Goal: Communication & Community: Answer question/provide support

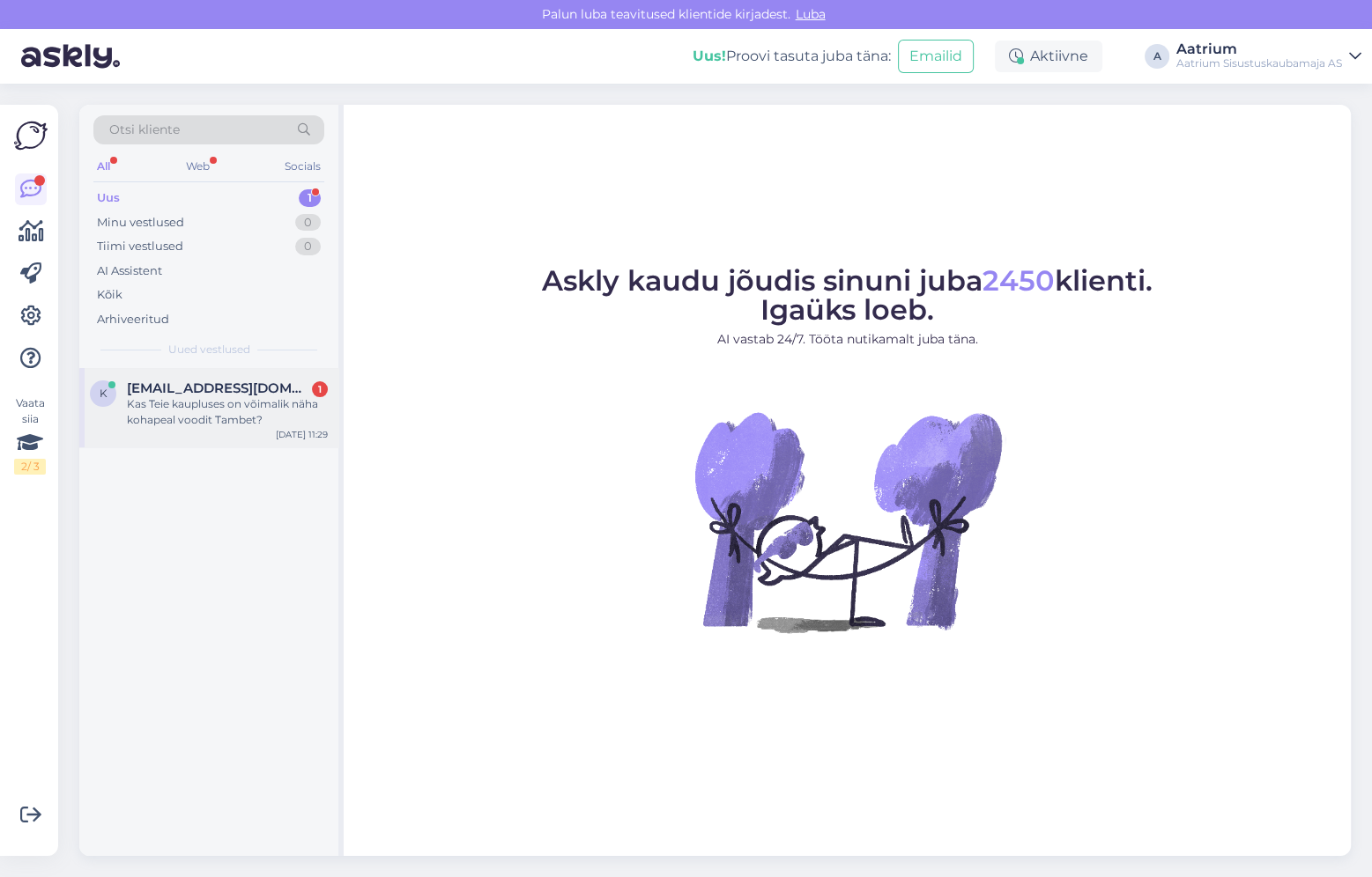
click at [208, 411] on div "Kas Teie kaupluses on võimalik näha kohapeal voodit Tambet?" at bounding box center [228, 413] width 201 height 32
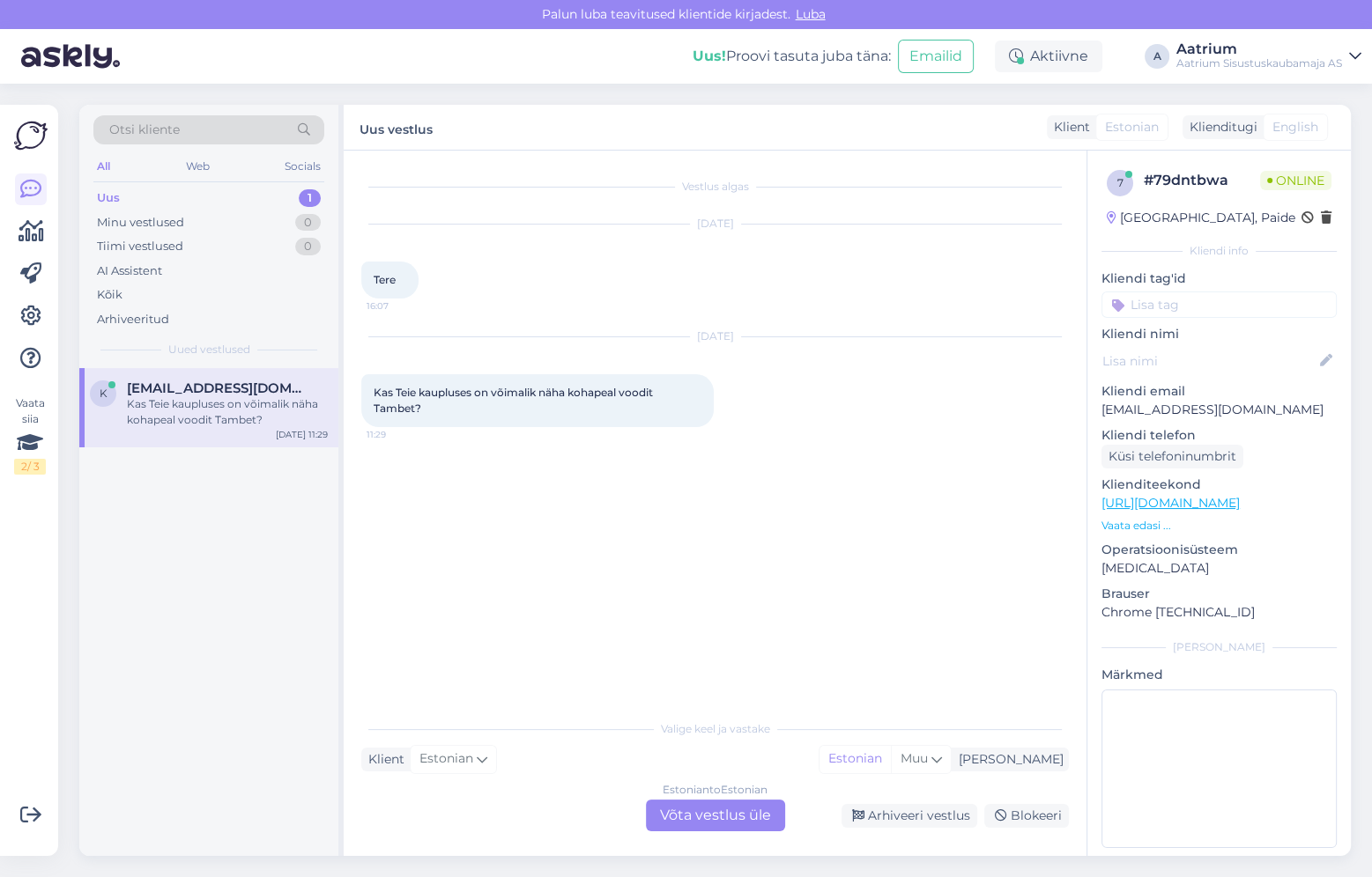
click at [663, 824] on div "Estonian to Estonian Võta vestlus üle" at bounding box center [716, 816] width 139 height 32
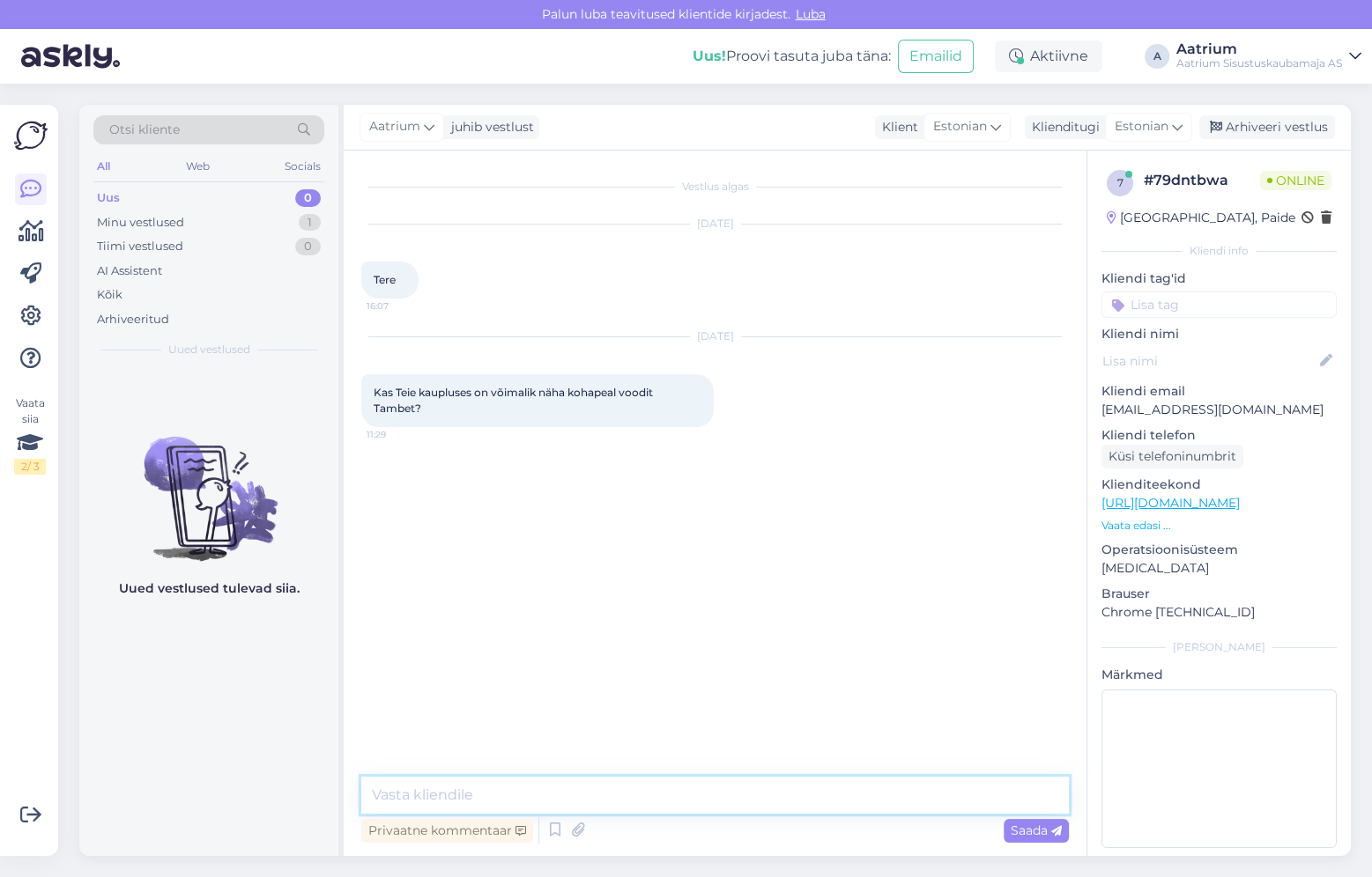
click at [621, 792] on textarea at bounding box center [715, 794] width 707 height 37
click at [714, 789] on textarea "Tere! Jah, meie kaupluse müügisaalis on olemas voodi ja nari" at bounding box center [715, 794] width 707 height 37
click at [868, 796] on textarea "Tere! Jah, meie kaupluse müügisaalis on olemas Tambet voodi ja nari" at bounding box center [715, 794] width 707 height 37
click at [481, 798] on textarea "Tere! Jah, meie kaupluse müügisaalis on olemas Tambet voodi ja narivoodi." at bounding box center [715, 794] width 707 height 37
click at [646, 798] on textarea "Tere! Jah, meie Järve keskuse kaupluse müügisaalis on olemas Tambet voodi ja na…" at bounding box center [715, 794] width 707 height 37
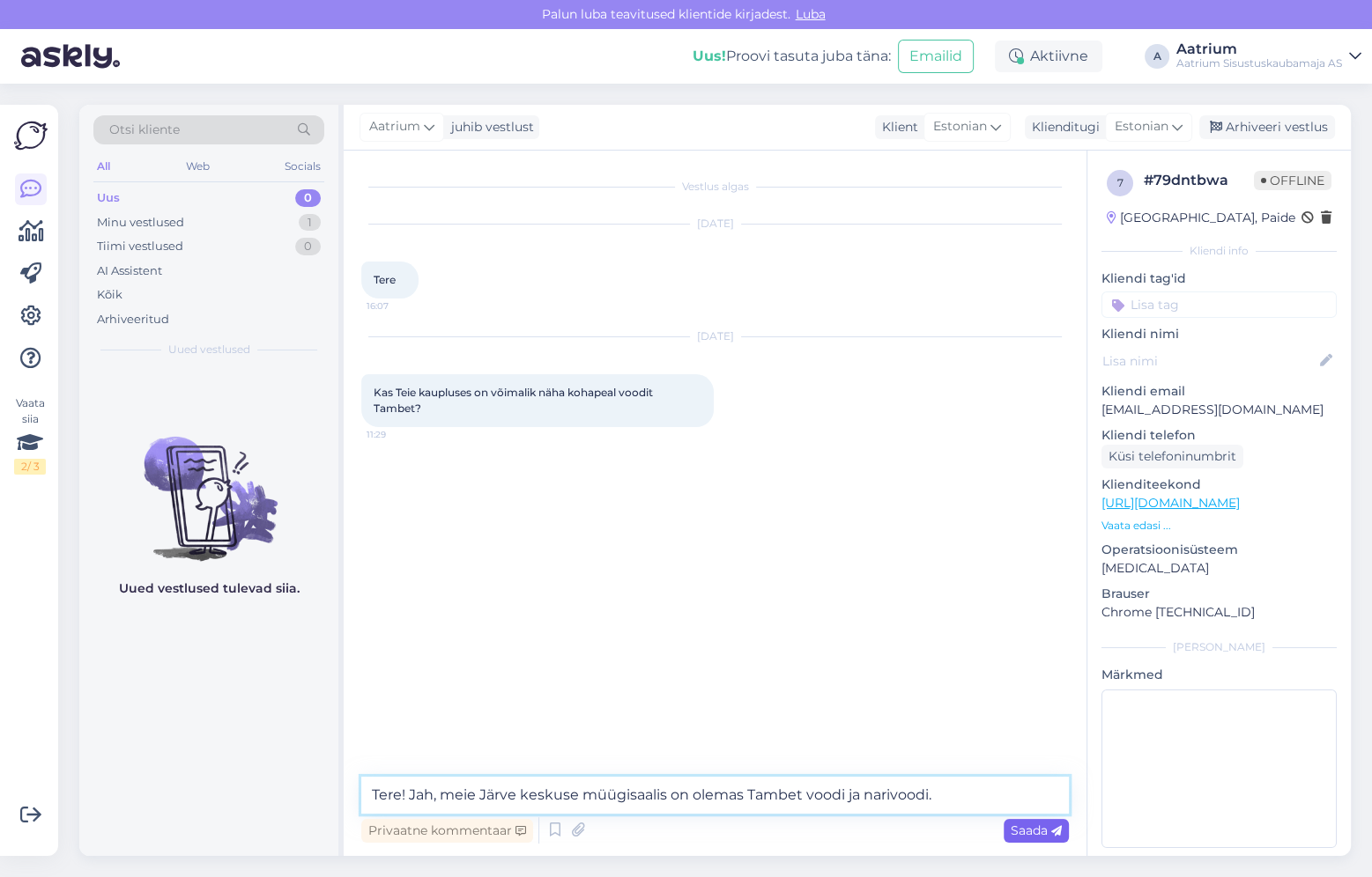
type textarea "Tere! Jah, meie Järve keskuse müügisaalis on olemas Tambet voodi ja narivoodi."
click at [1041, 832] on span "Saada" at bounding box center [1035, 830] width 51 height 16
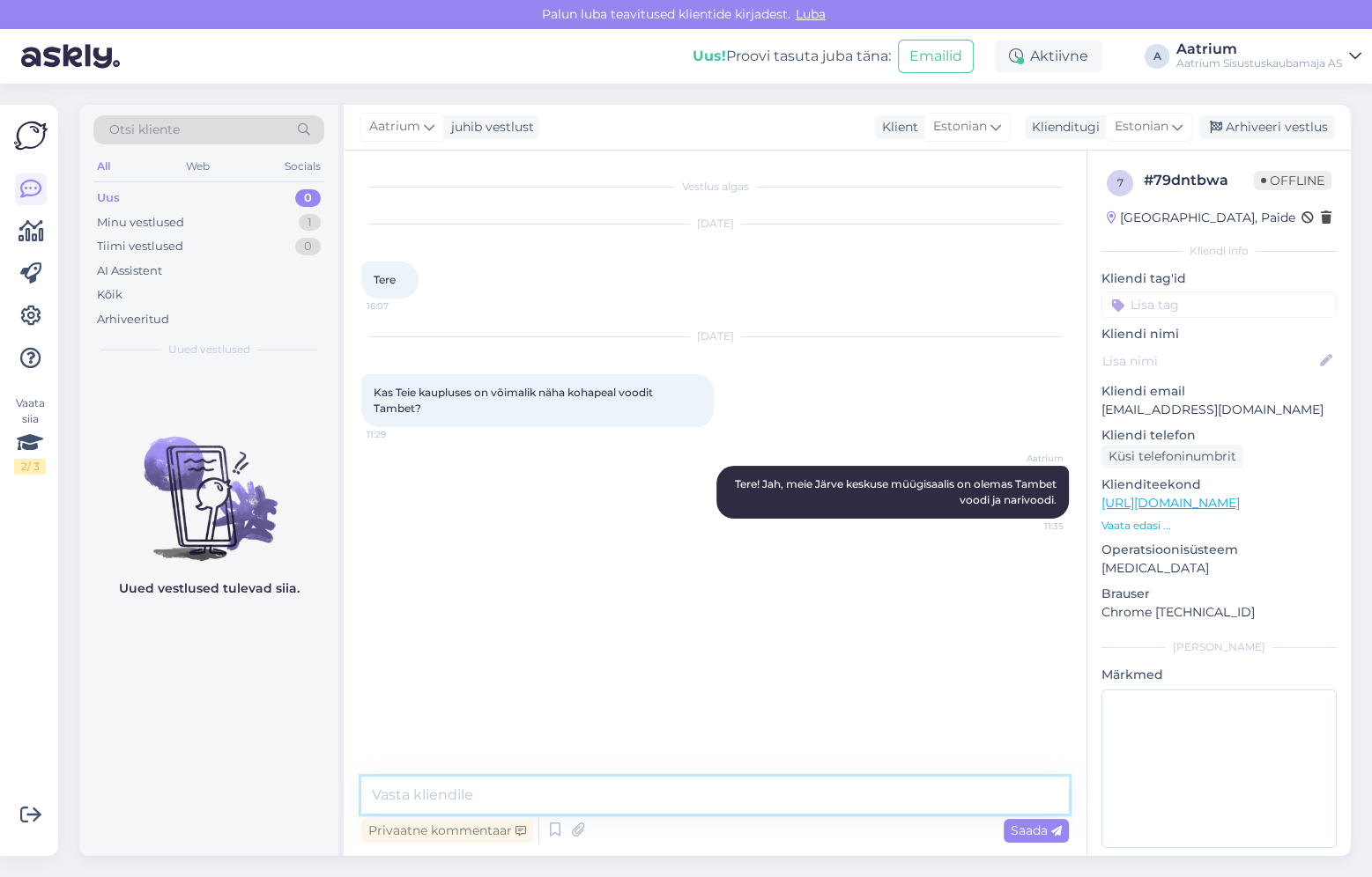
click at [543, 791] on textarea at bounding box center [715, 794] width 707 height 37
paste textarea "[URL][DOMAIN_NAME]"
type textarea "Müügisaalis on selline mudel [URL][DOMAIN_NAME]"
click at [1038, 828] on span "Saada" at bounding box center [1035, 830] width 51 height 16
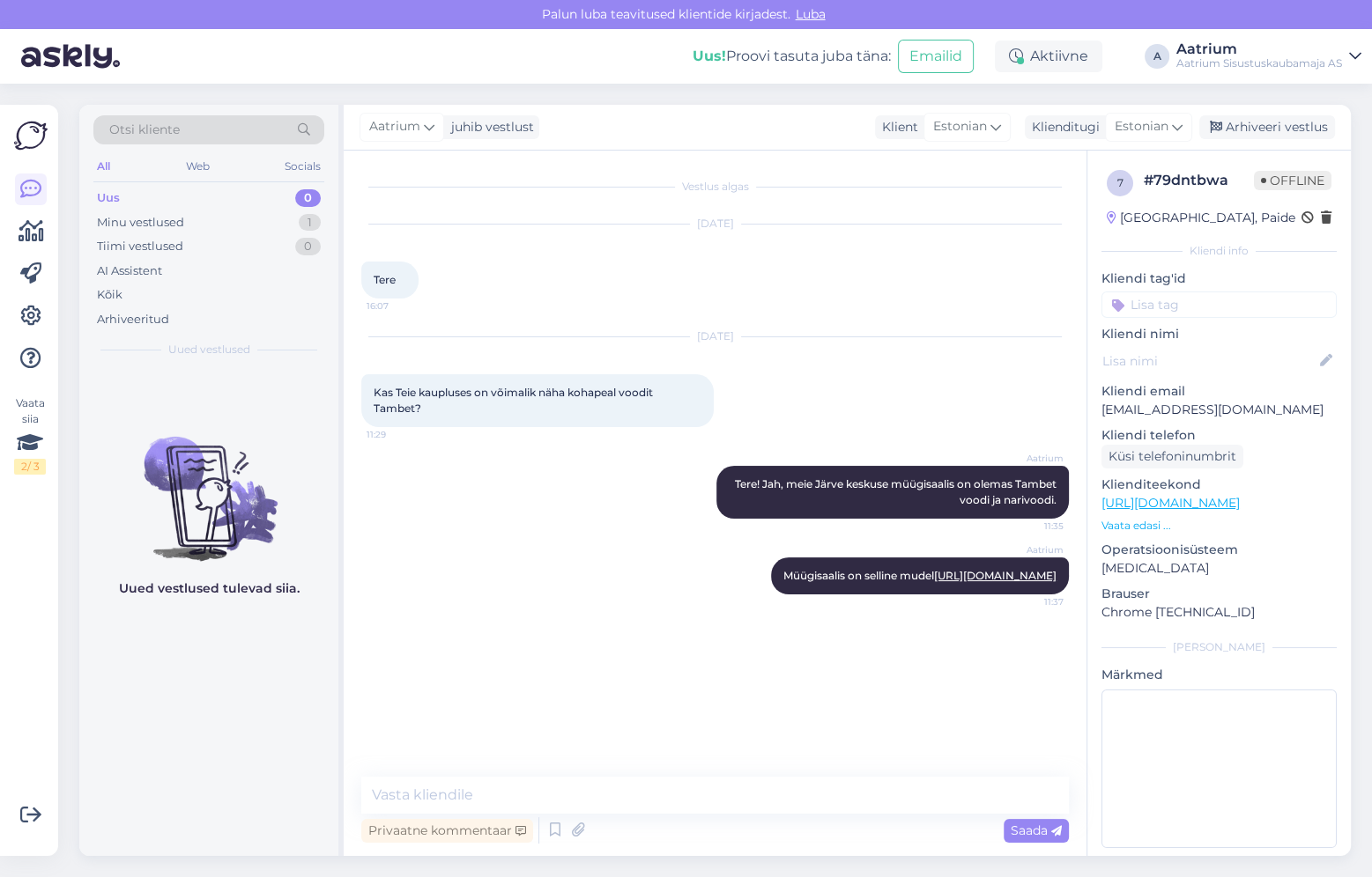
click at [378, 575] on div "Aatrium Müügisaalis on selline mudel [URL][DOMAIN_NAME] 11:37" at bounding box center [715, 575] width 707 height 76
click at [452, 496] on div "Aatrium Tere! Jah, meie Järve keskuse müügisaalis on olemas Tambet voodi ja nar…" at bounding box center [715, 492] width 707 height 91
click at [1311, 130] on div "Arhiveeri vestlus" at bounding box center [1267, 127] width 135 height 23
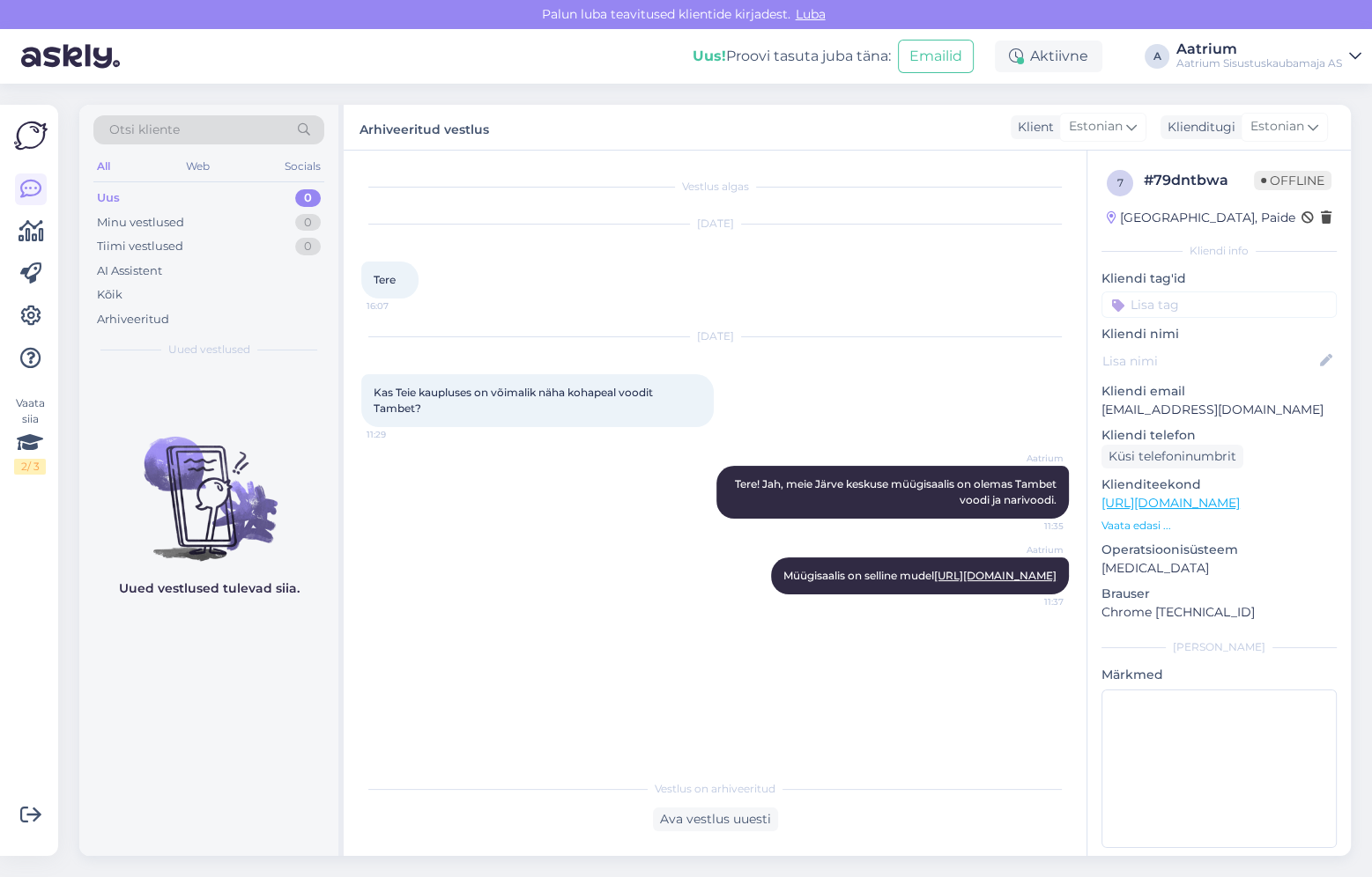
click at [150, 199] on div "Uus 0" at bounding box center [208, 198] width 230 height 24
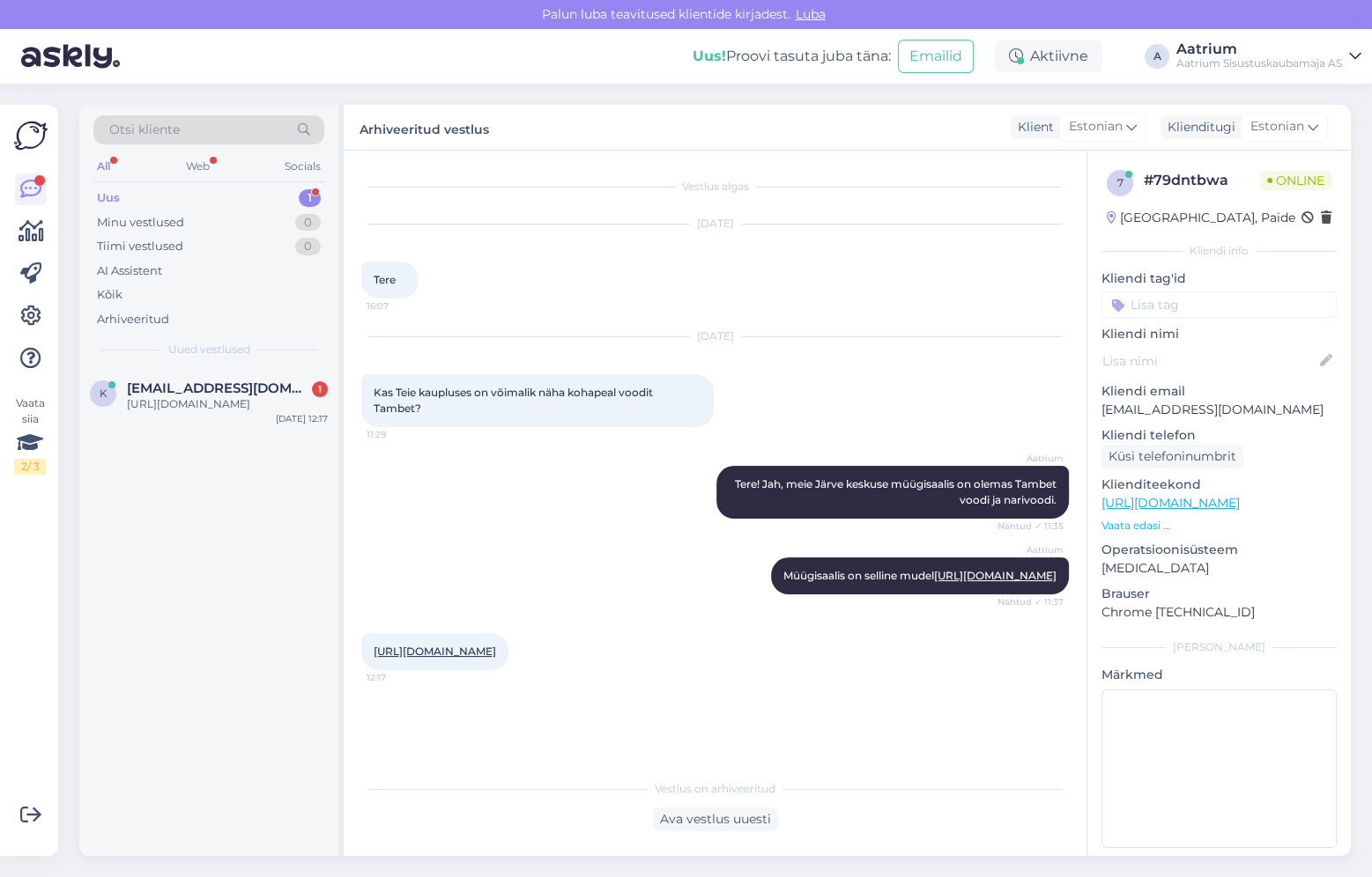
click at [190, 488] on div "k [EMAIL_ADDRESS][DOMAIN_NAME] 1 [URL][DOMAIN_NAME] [DATE] 12:17" at bounding box center [208, 612] width 259 height 488
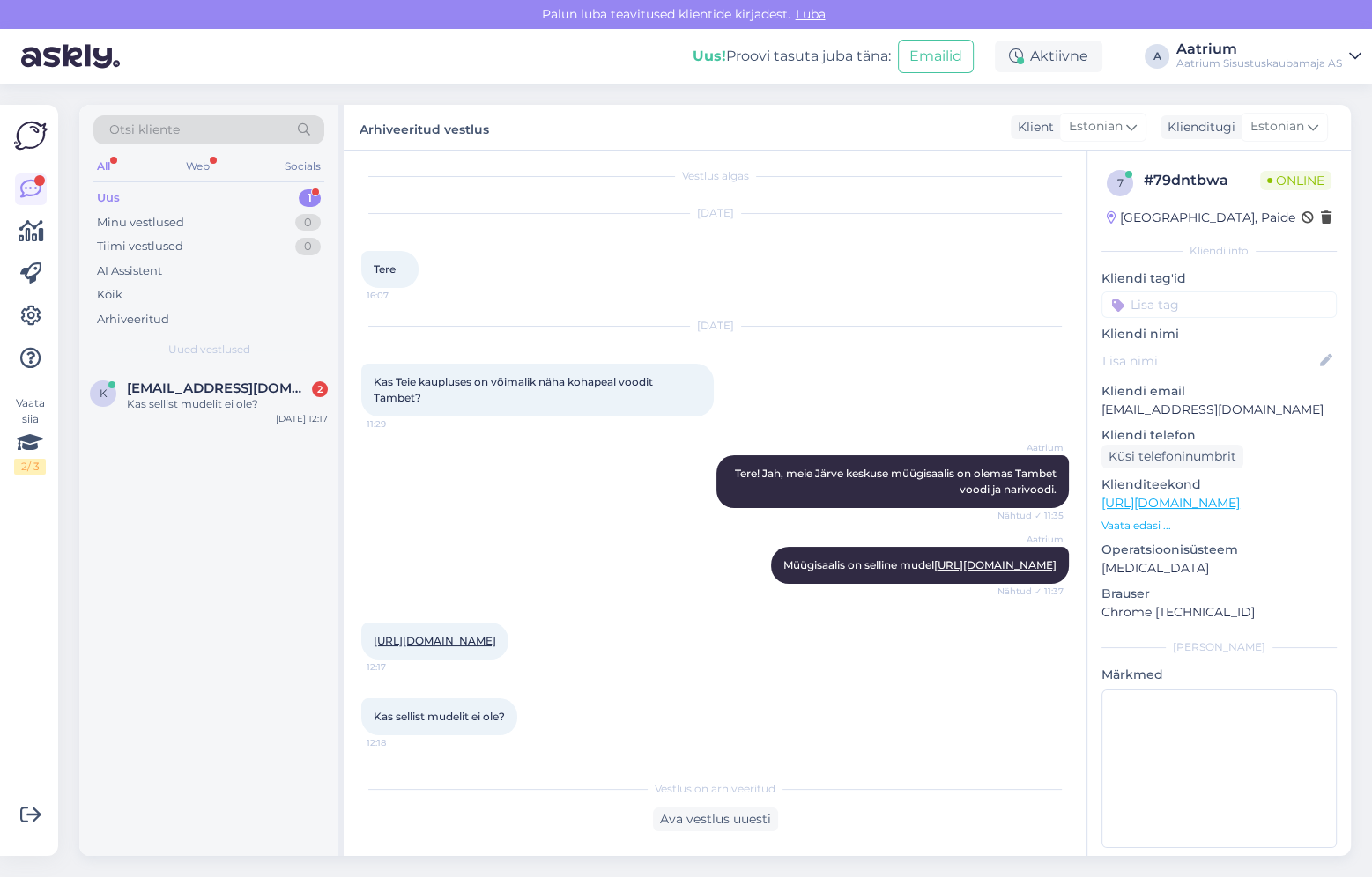
click at [496, 634] on link "[URL][DOMAIN_NAME]" at bounding box center [434, 640] width 122 height 13
click at [516, 775] on div "Vestlus on arhiveeritud Ava vestlus uuesti" at bounding box center [715, 801] width 707 height 61
click at [745, 826] on div "Ava vestlus uuesti" at bounding box center [715, 819] width 125 height 23
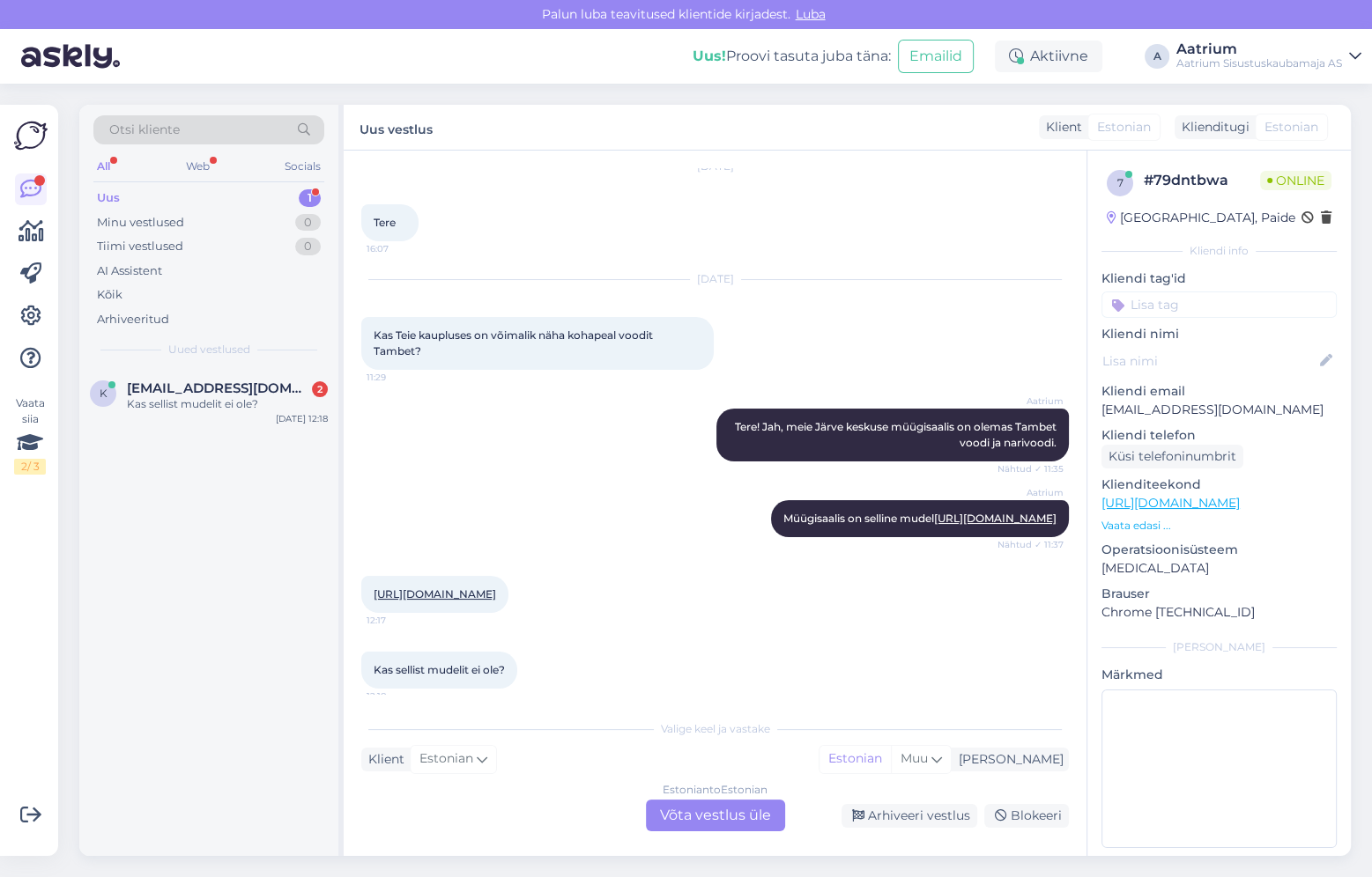
click at [480, 718] on div "Valige [PERSON_NAME] vastake Klient Estonian Mina Estonian Muu Estonian to Esto…" at bounding box center [715, 771] width 707 height 120
click at [503, 709] on div "Vestlus algas [DATE] Tere 16:07 [DATE] Kas Teie kaupluses on võimalik näha koha…" at bounding box center [715, 503] width 743 height 705
click at [676, 810] on div "Estonian to Estonian Võta vestlus üle" at bounding box center [716, 816] width 139 height 32
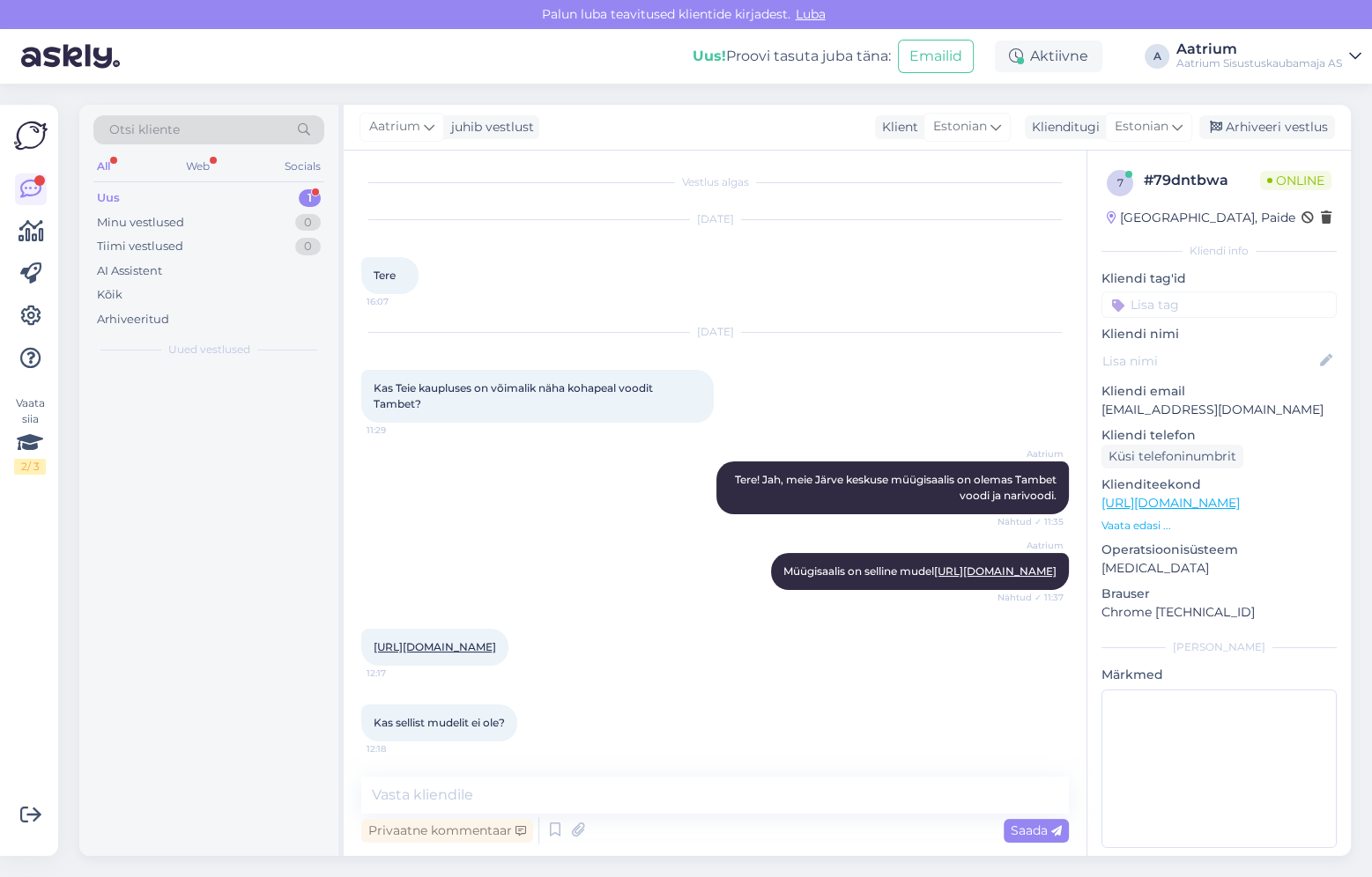
scroll to position [52, 0]
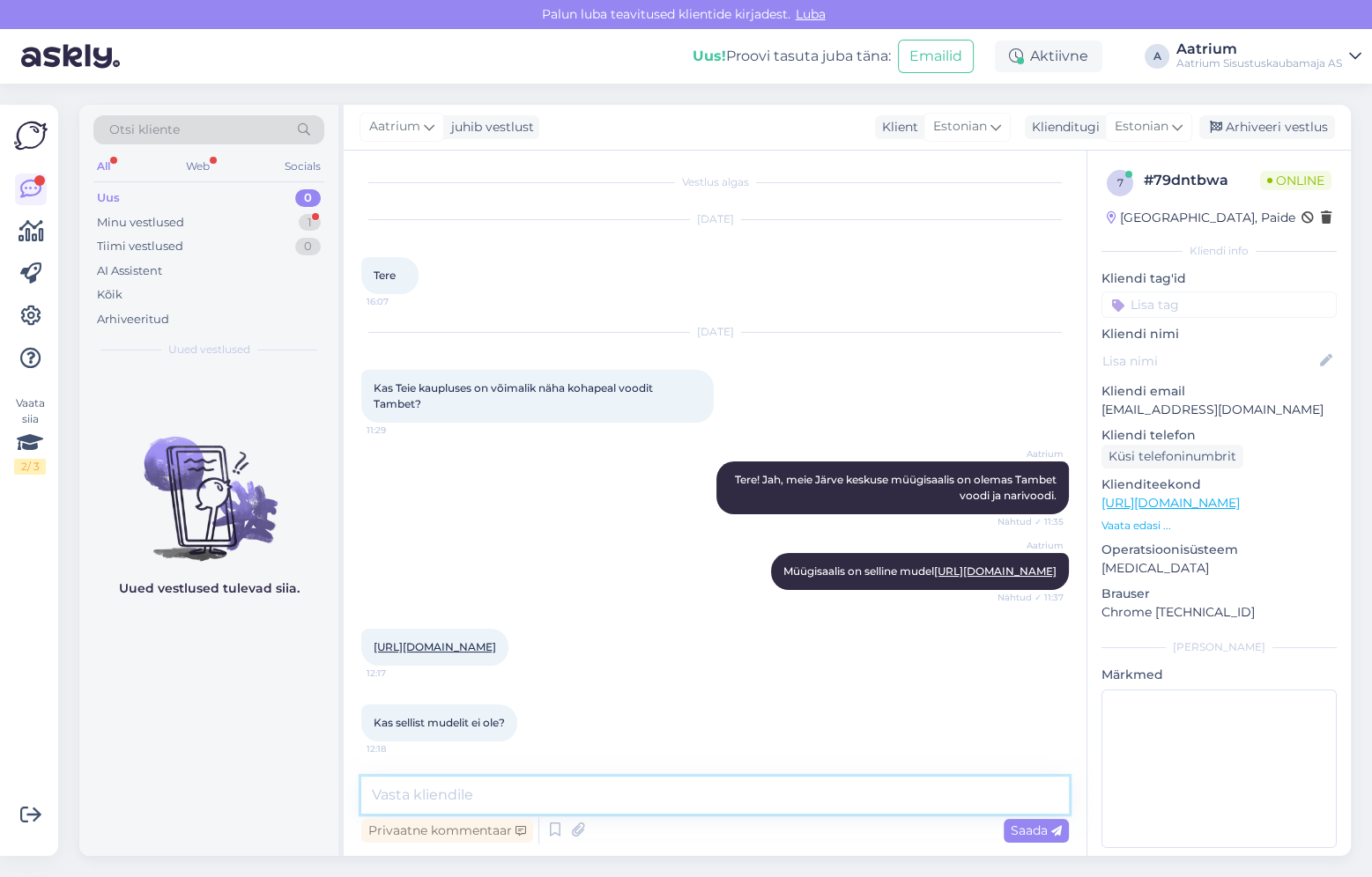
click at [440, 795] on textarea at bounding box center [715, 794] width 707 height 37
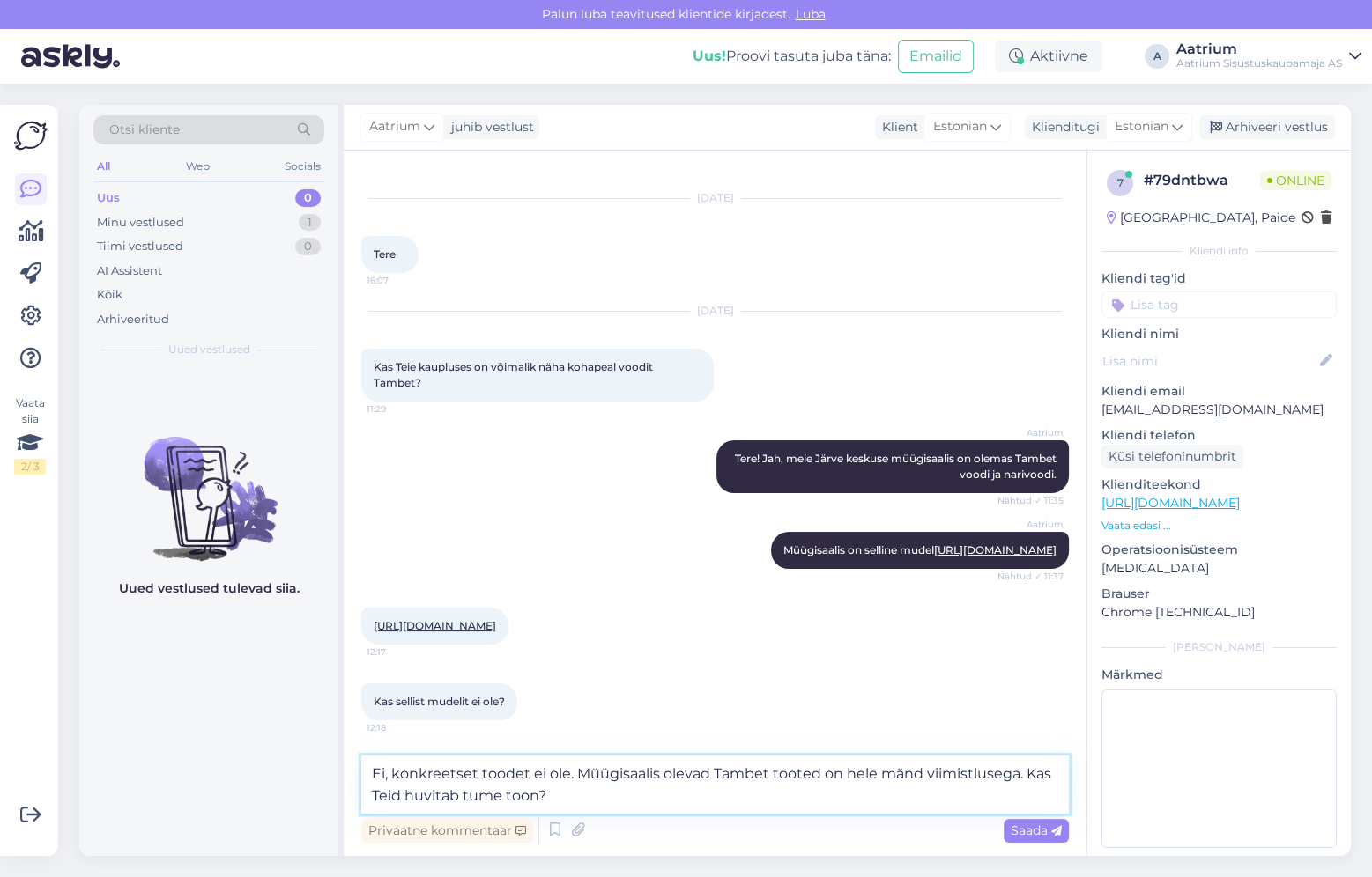
click at [536, 793] on textarea "Ei, konkreetset toodet ei ole. Müügisaalis olevad Tambet tooted on hele mänd vi…" at bounding box center [715, 785] width 707 height 58
type textarea "Ei, konkreetset toodet ei ole. Müügisaalis olevad Tambet tooted on hele mänd vi…"
click at [1017, 826] on span "Saada" at bounding box center [1035, 830] width 51 height 16
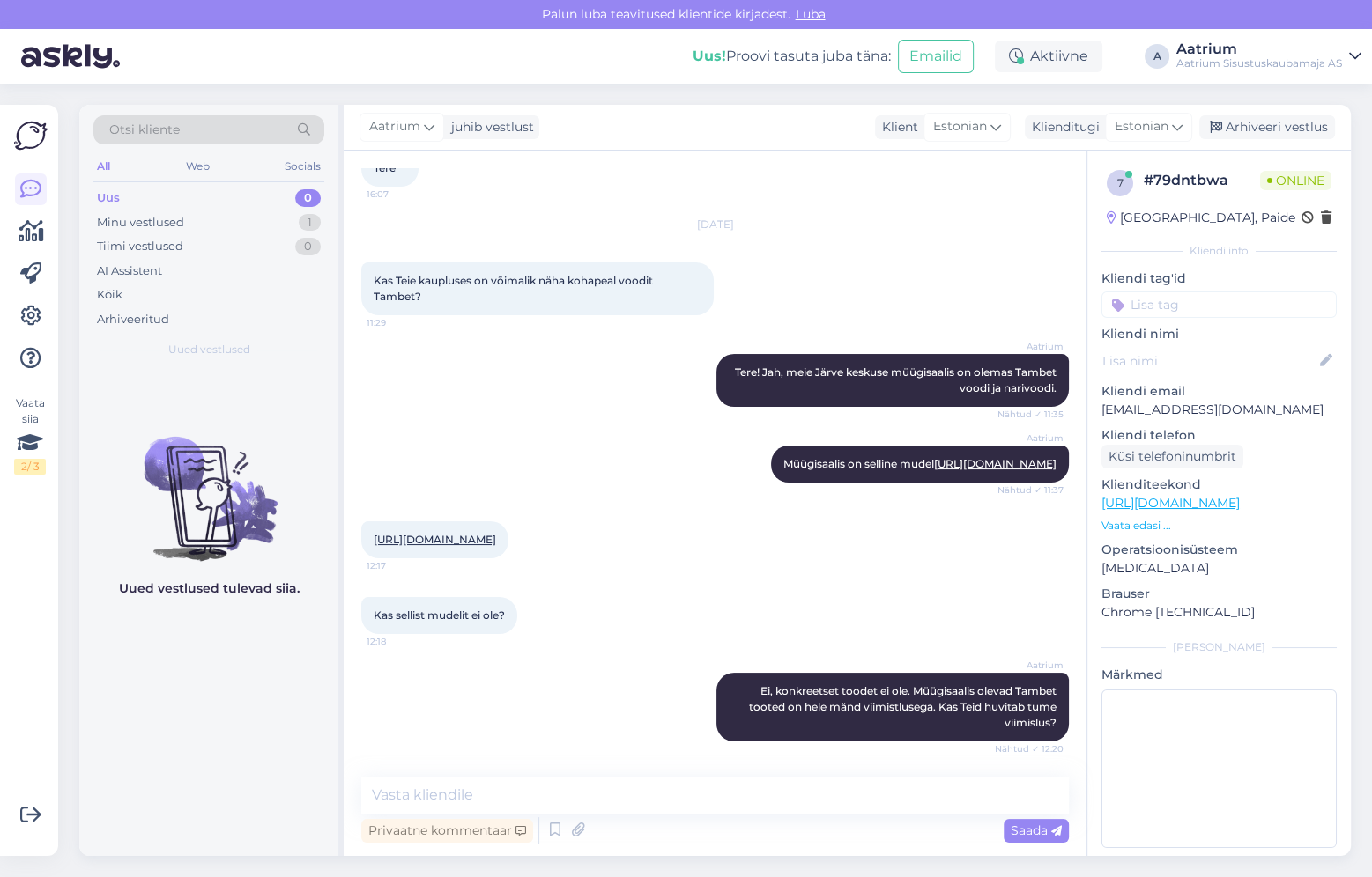
scroll to position [235, 0]
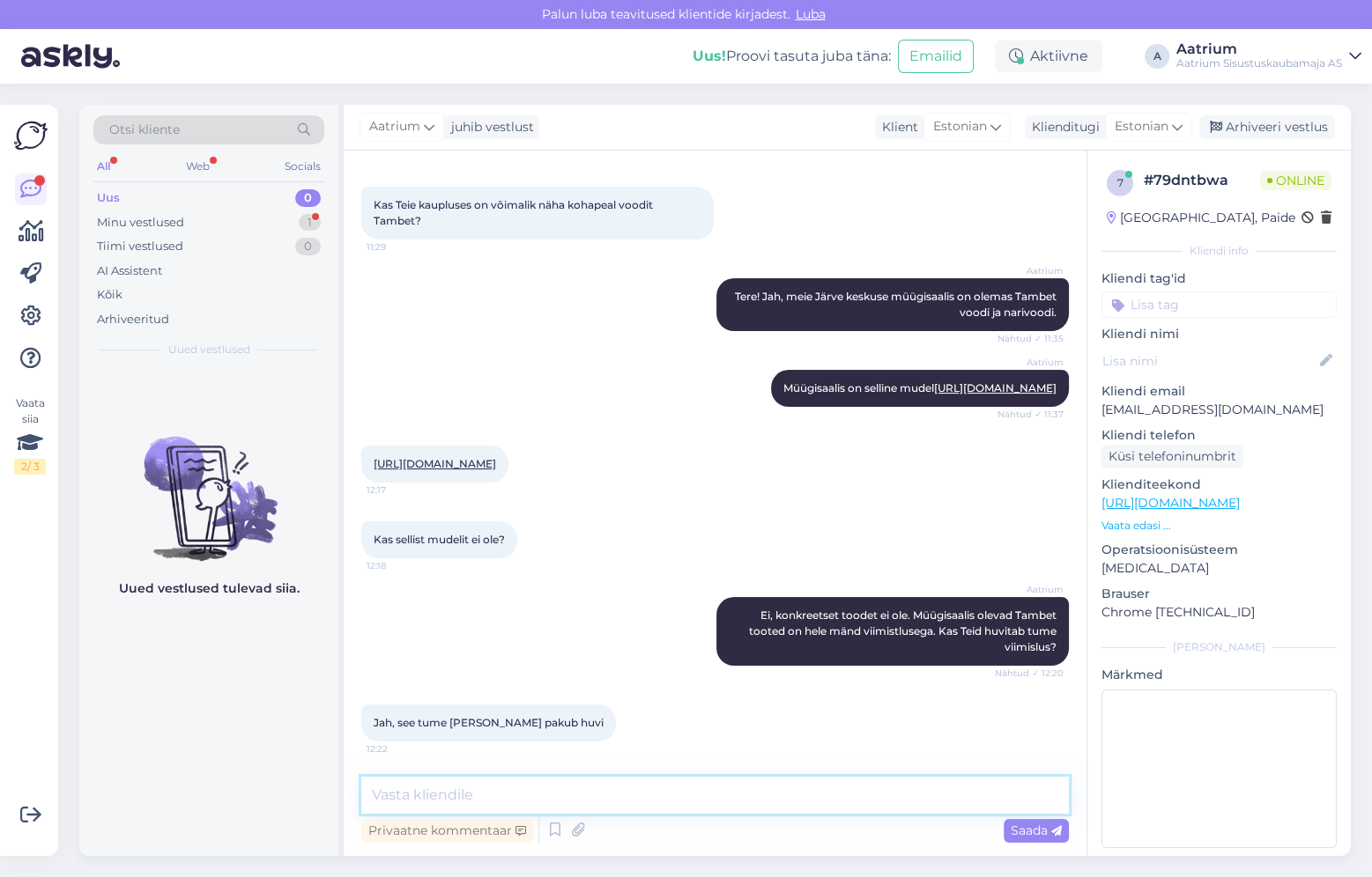
click at [686, 791] on textarea at bounding box center [715, 794] width 707 height 37
click at [934, 382] on link "[URL][DOMAIN_NAME]" at bounding box center [995, 388] width 122 height 13
click at [496, 457] on link "[URL][DOMAIN_NAME]" at bounding box center [434, 463] width 122 height 13
click at [465, 794] on textarea at bounding box center [715, 794] width 707 height 37
click at [575, 789] on textarea "Paraku" at bounding box center [715, 794] width 707 height 37
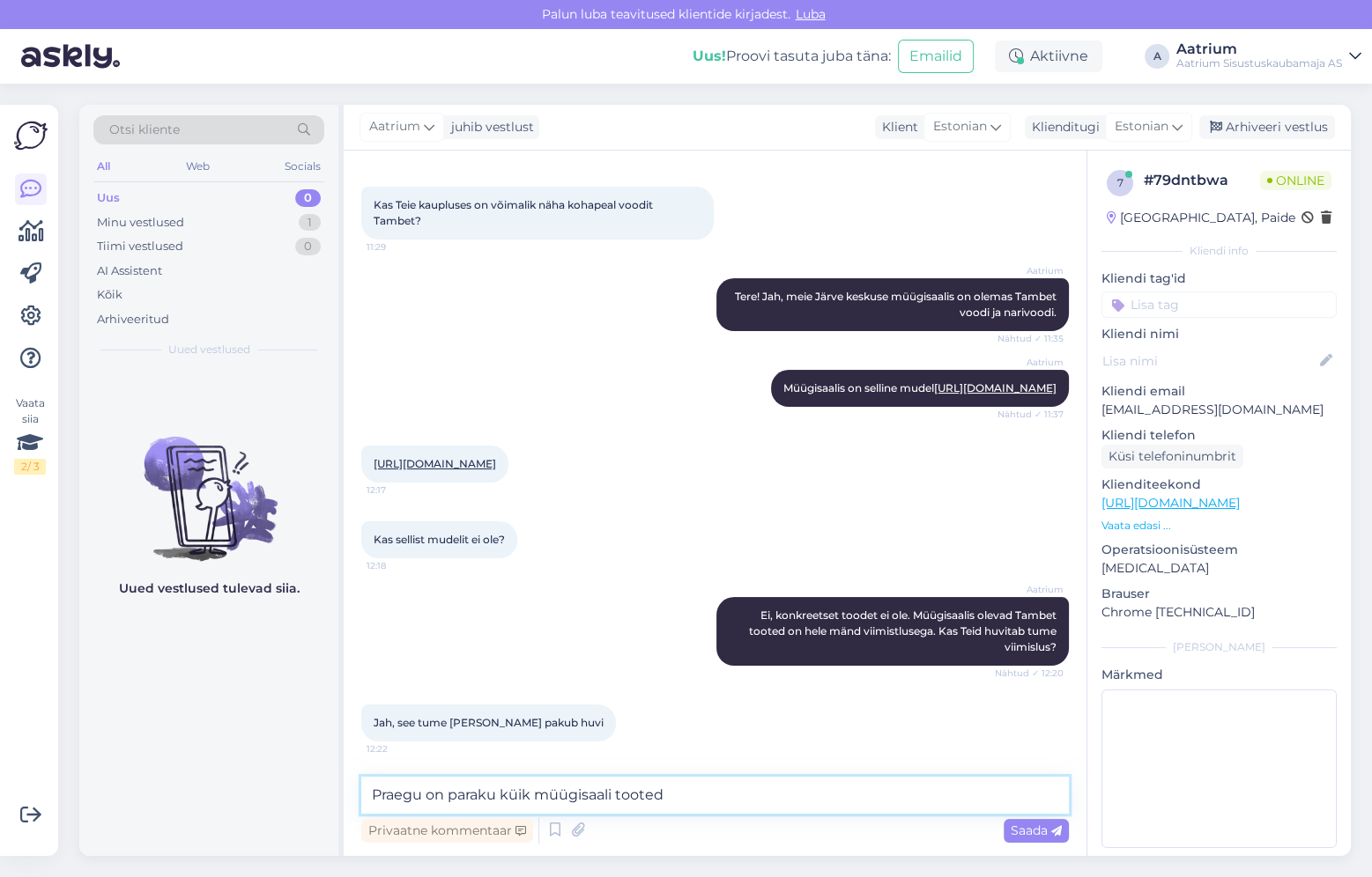
click at [518, 797] on textarea "Praegu on paraku küik müügisaali tooted" at bounding box center [715, 794] width 707 height 37
click at [693, 792] on textarea "Praegu on paraku kõik müügisaali tooted" at bounding box center [715, 794] width 707 height 37
click at [532, 796] on textarea "Praegu on paraku kõik müügisaali tooted" at bounding box center [715, 794] width 707 height 37
click at [766, 798] on textarea "Praegu on paraku kõik antud tootaja müügisaali tooted" at bounding box center [715, 794] width 707 height 37
click at [615, 791] on textarea "Praegu on paraku kõik antud tootaja müügisaali tooted" at bounding box center [715, 794] width 707 height 37
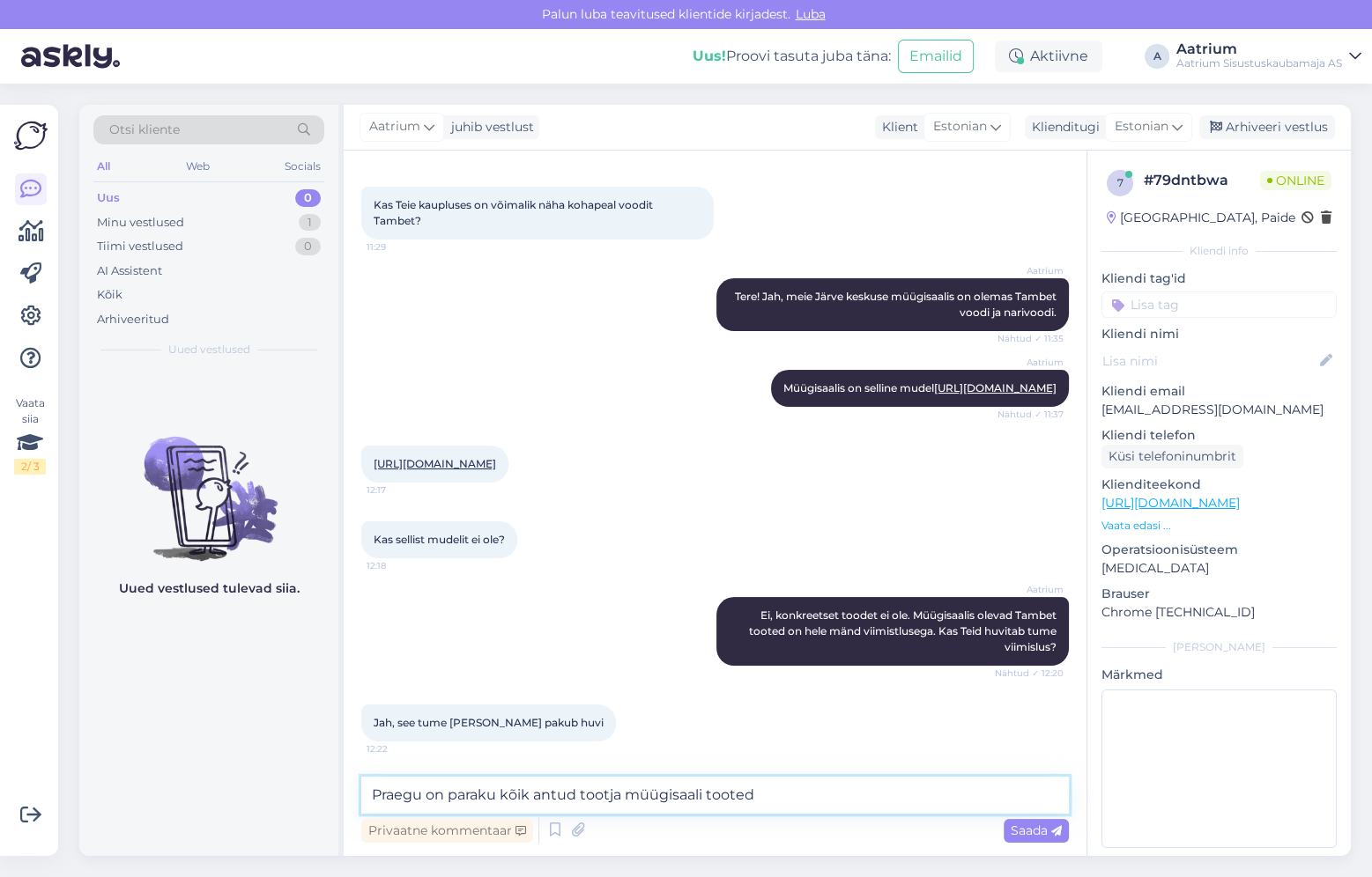
click at [773, 794] on textarea "Praegu on paraku kõik antud tootja müügisaali tooted" at bounding box center [715, 794] width 707 height 37
click at [796, 802] on textarea "Praegu on paraku kõik antud tootja müügisaali tooted" at bounding box center [715, 794] width 707 height 37
type textarea "Praegu on paraku kõik antud tootja müügisaali tooted hele mänd või [PERSON_NAME…"
click at [1024, 828] on span "Saada" at bounding box center [1035, 830] width 51 height 16
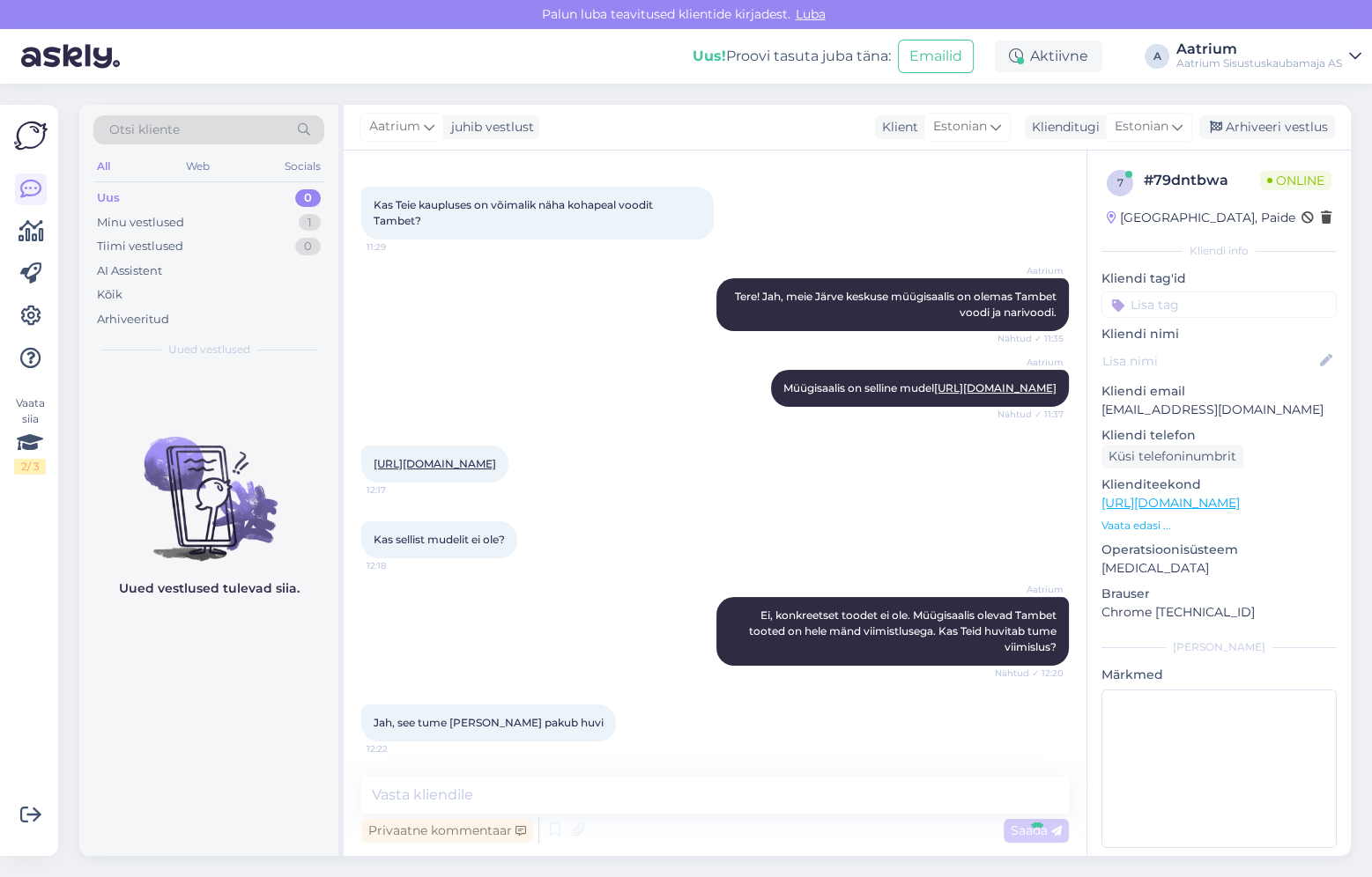
scroll to position [327, 0]
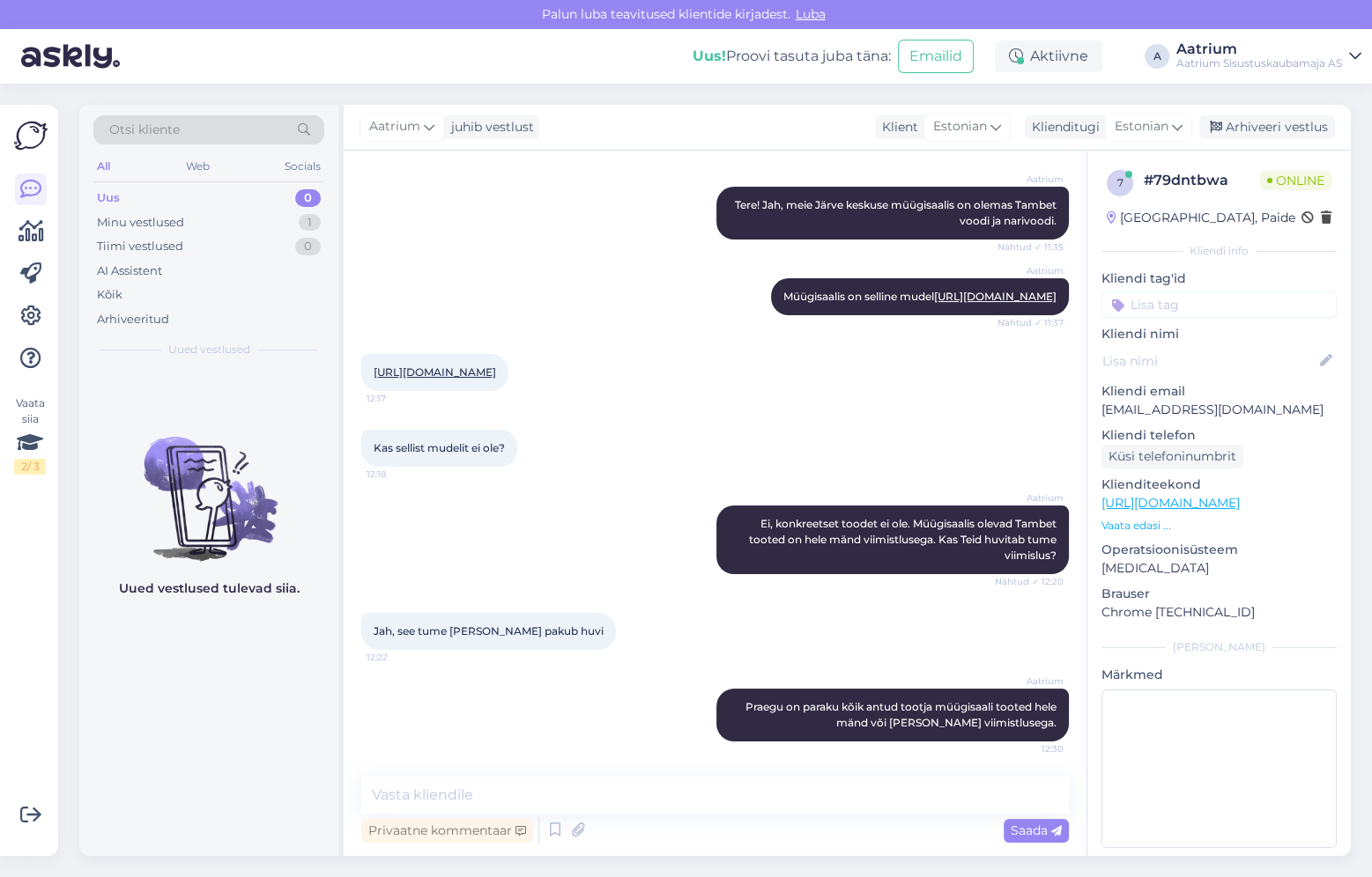
click at [496, 366] on link "[URL][DOMAIN_NAME]" at bounding box center [434, 372] width 122 height 13
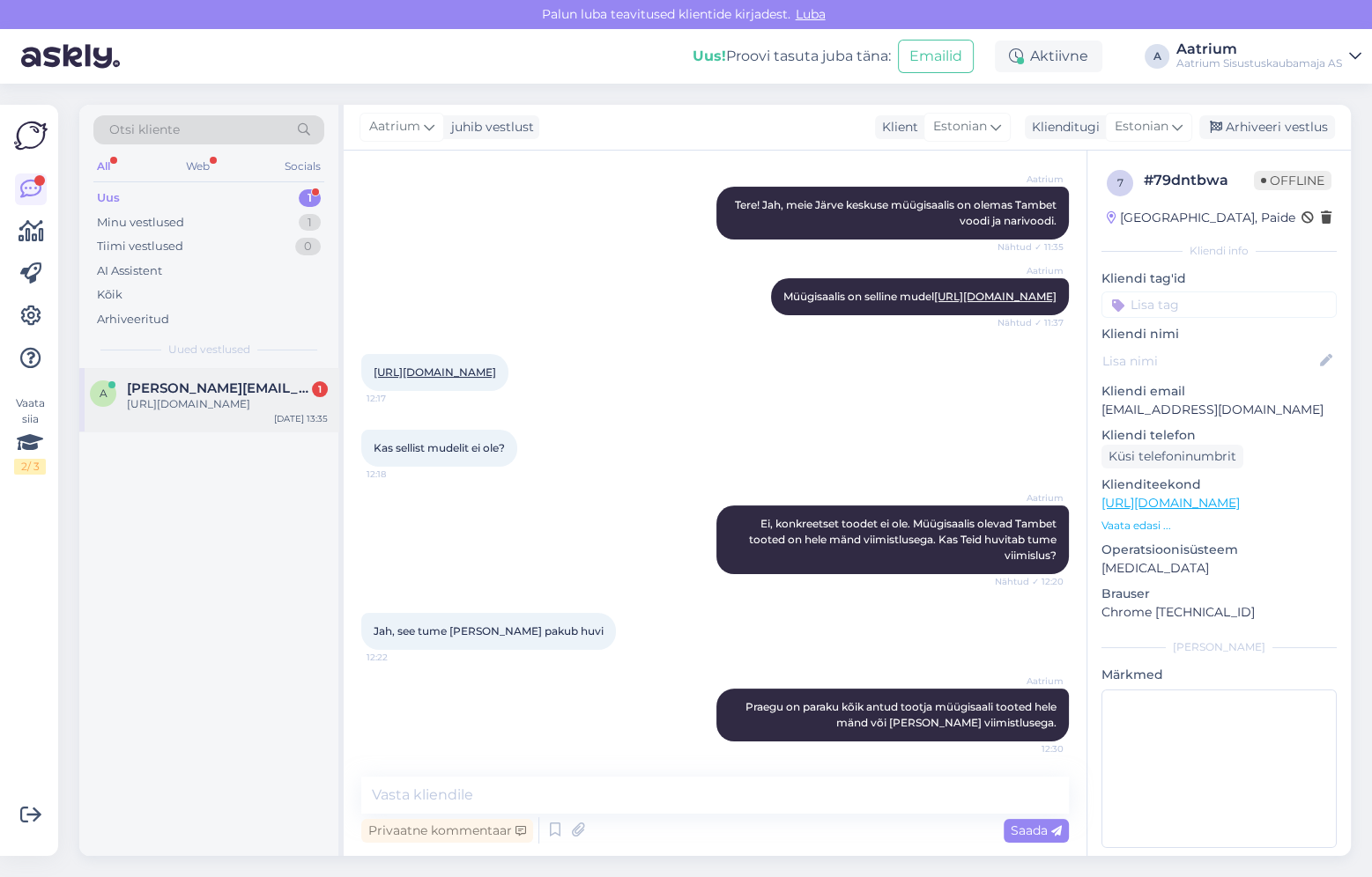
click at [174, 412] on div "[URL][DOMAIN_NAME]" at bounding box center [228, 404] width 201 height 16
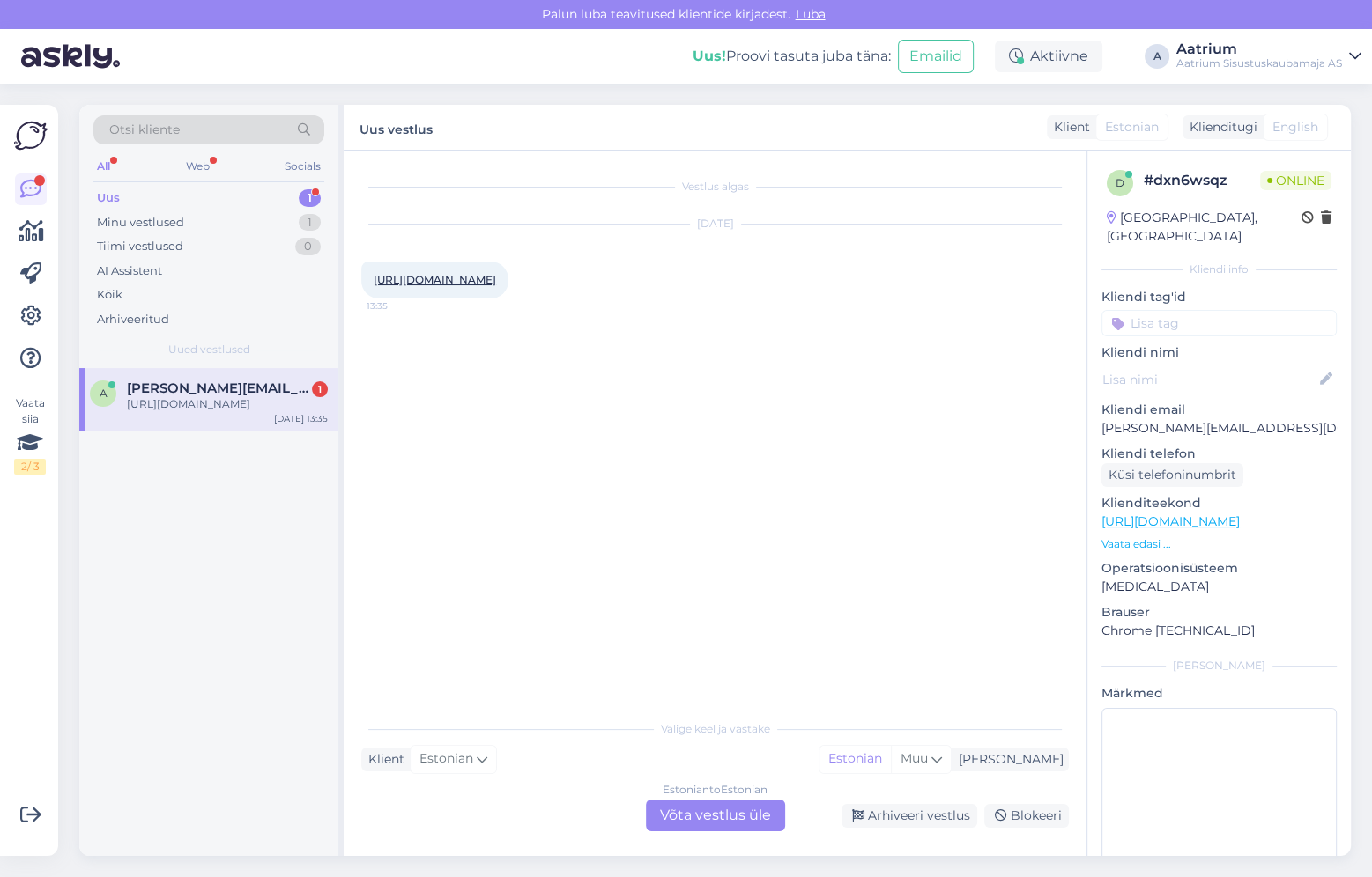
click at [496, 279] on link "[URL][DOMAIN_NAME]" at bounding box center [434, 279] width 122 height 13
click at [214, 400] on div "[URL][DOMAIN_NAME]" at bounding box center [228, 404] width 201 height 16
click at [400, 324] on div "Vestlus algas [DATE] [URL][DOMAIN_NAME] 13:35" at bounding box center [722, 431] width 723 height 526
click at [441, 289] on div "[URL][DOMAIN_NAME] 13:35" at bounding box center [434, 279] width 147 height 37
click at [444, 284] on link "[URL][DOMAIN_NAME]" at bounding box center [434, 279] width 122 height 13
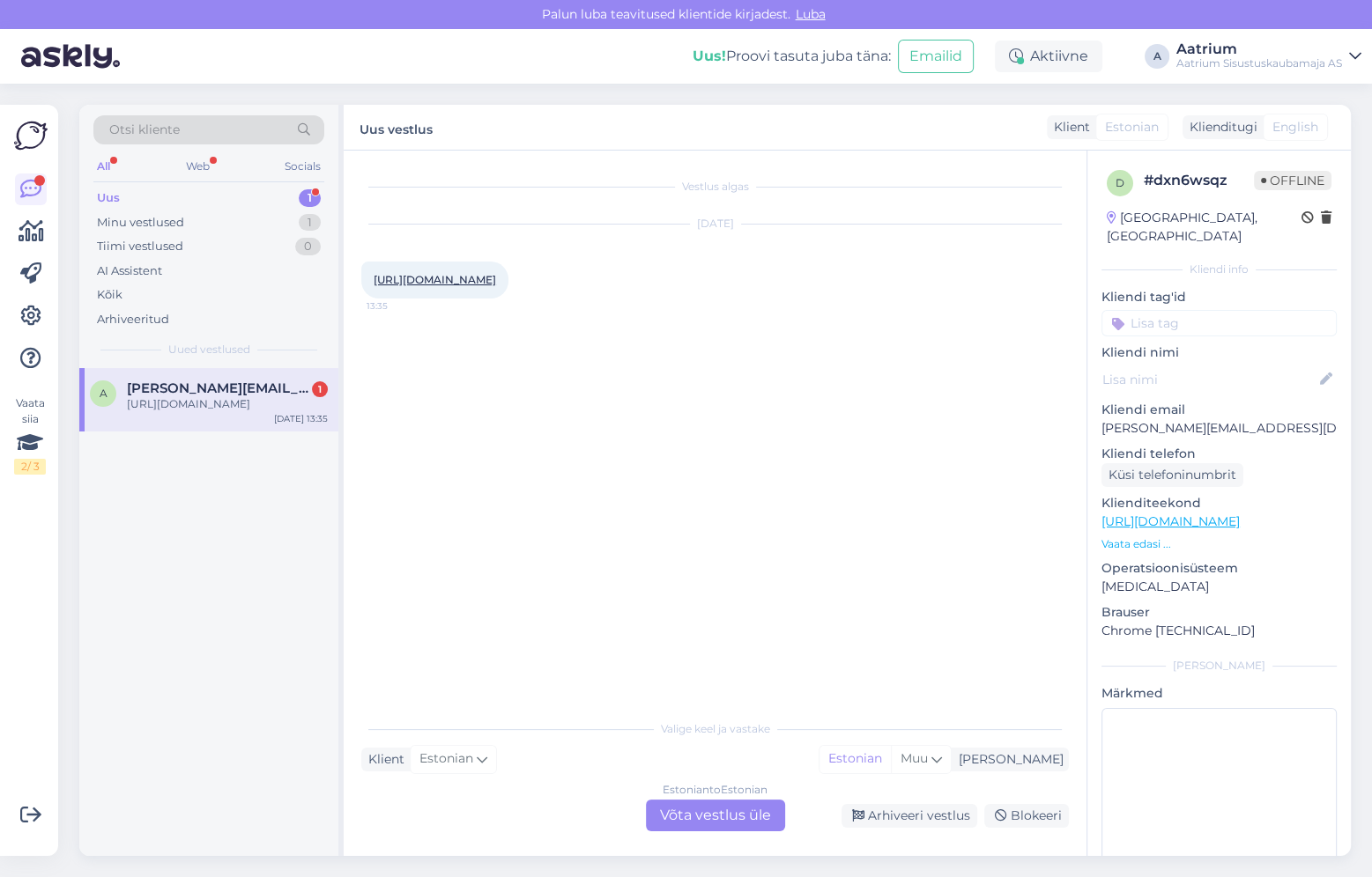
click at [500, 641] on div "Vestlus algas [DATE] [URL][DOMAIN_NAME] 13:35" at bounding box center [722, 431] width 723 height 526
click at [1047, 63] on div "Aktiivne" at bounding box center [1049, 56] width 107 height 32
click at [945, 135] on button "15 minutit" at bounding box center [942, 138] width 76 height 20
